Goal: Information Seeking & Learning: Learn about a topic

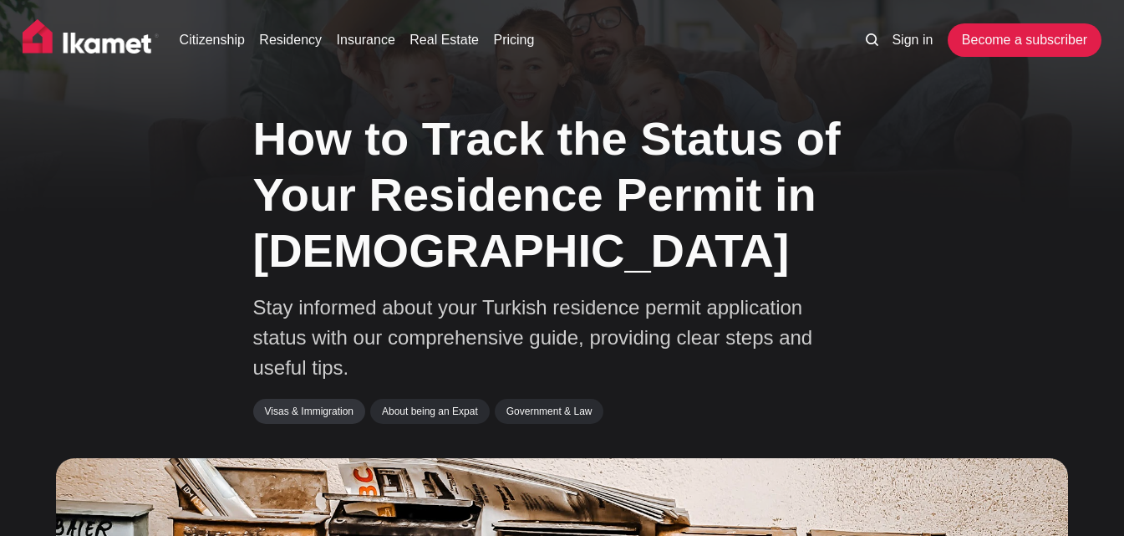
click at [330, 409] on link "Visas & Immigration" at bounding box center [309, 411] width 112 height 25
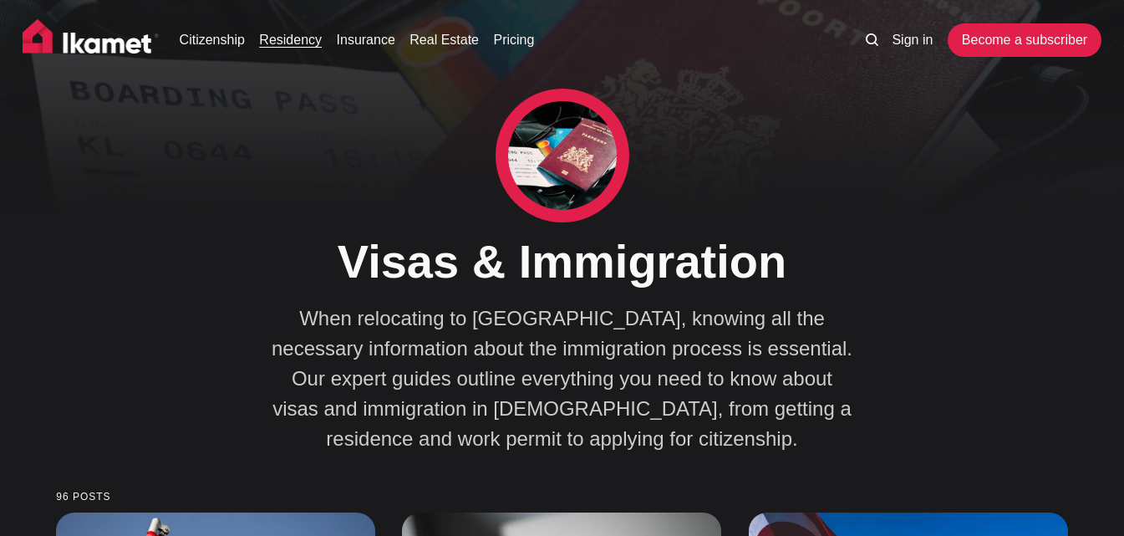
click at [288, 44] on link "Residency" at bounding box center [290, 40] width 63 height 20
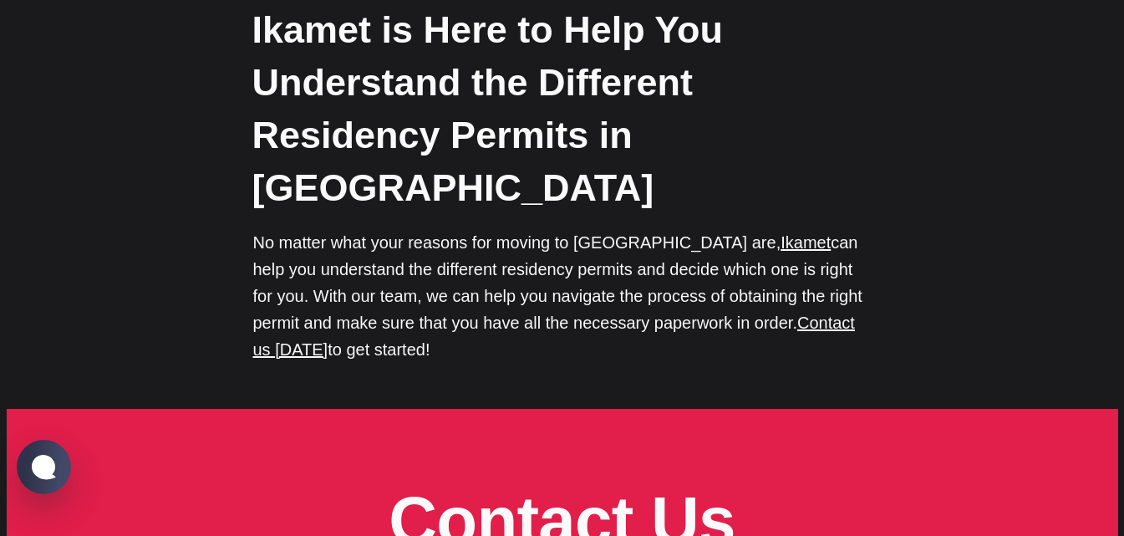
scroll to position [5432, 0]
